Goal: Task Accomplishment & Management: Manage account settings

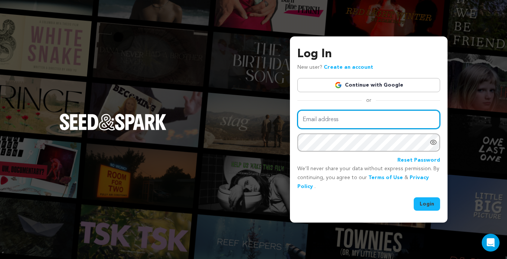
type input "michelleaskew06@gmail.com"
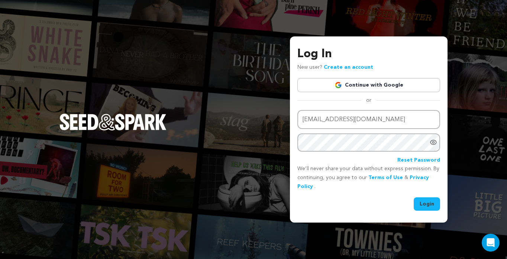
click at [428, 203] on button "Login" at bounding box center [427, 203] width 26 height 13
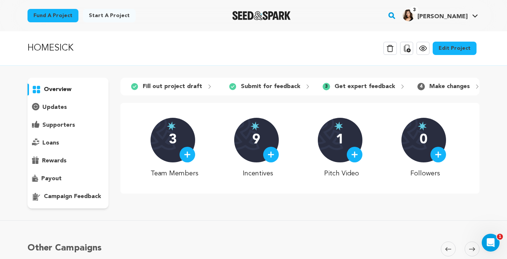
click at [55, 106] on p "updates" at bounding box center [54, 107] width 25 height 9
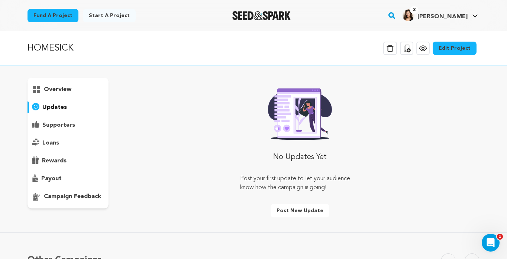
click at [69, 195] on p "campaign feedback" at bounding box center [72, 196] width 57 height 9
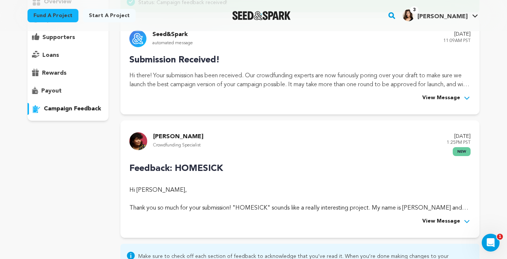
scroll to position [91, 0]
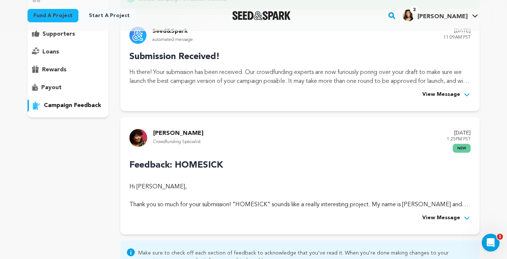
click at [441, 217] on span "View Message" at bounding box center [441, 218] width 38 height 9
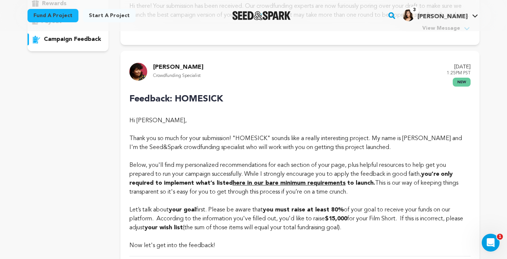
scroll to position [159, 0]
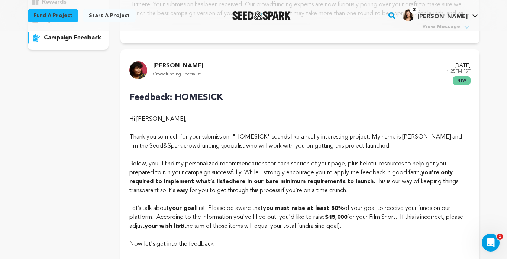
click at [274, 182] on strong "here in our bare minimum requirements" at bounding box center [289, 182] width 113 height 6
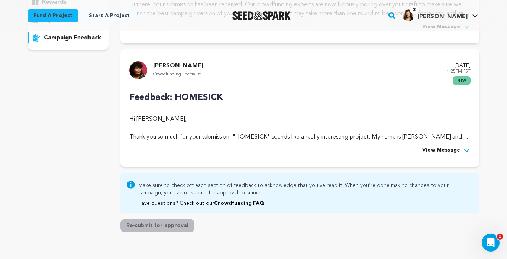
click at [450, 149] on span "View Message" at bounding box center [441, 150] width 38 height 9
